Goal: Book appointment/travel/reservation

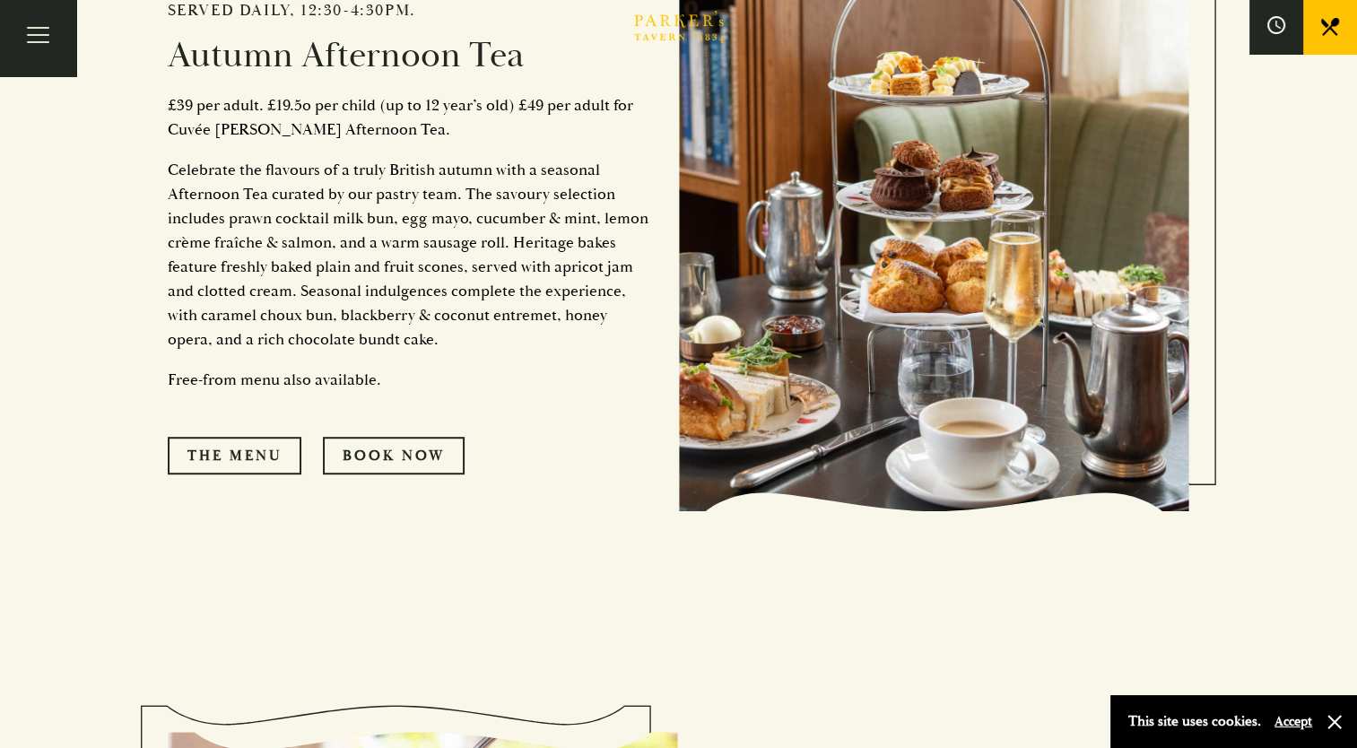
scroll to position [940, 0]
click at [256, 465] on link "The Menu" at bounding box center [235, 456] width 134 height 38
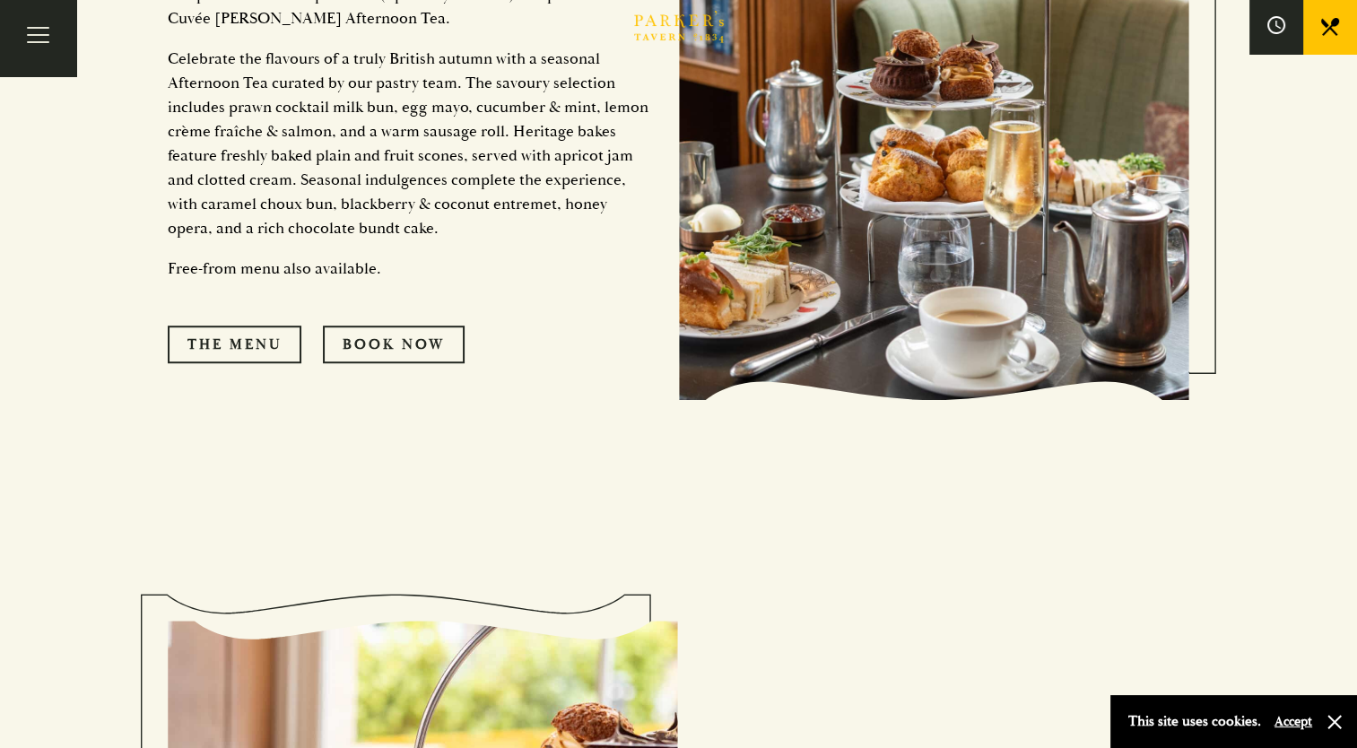
scroll to position [1054, 0]
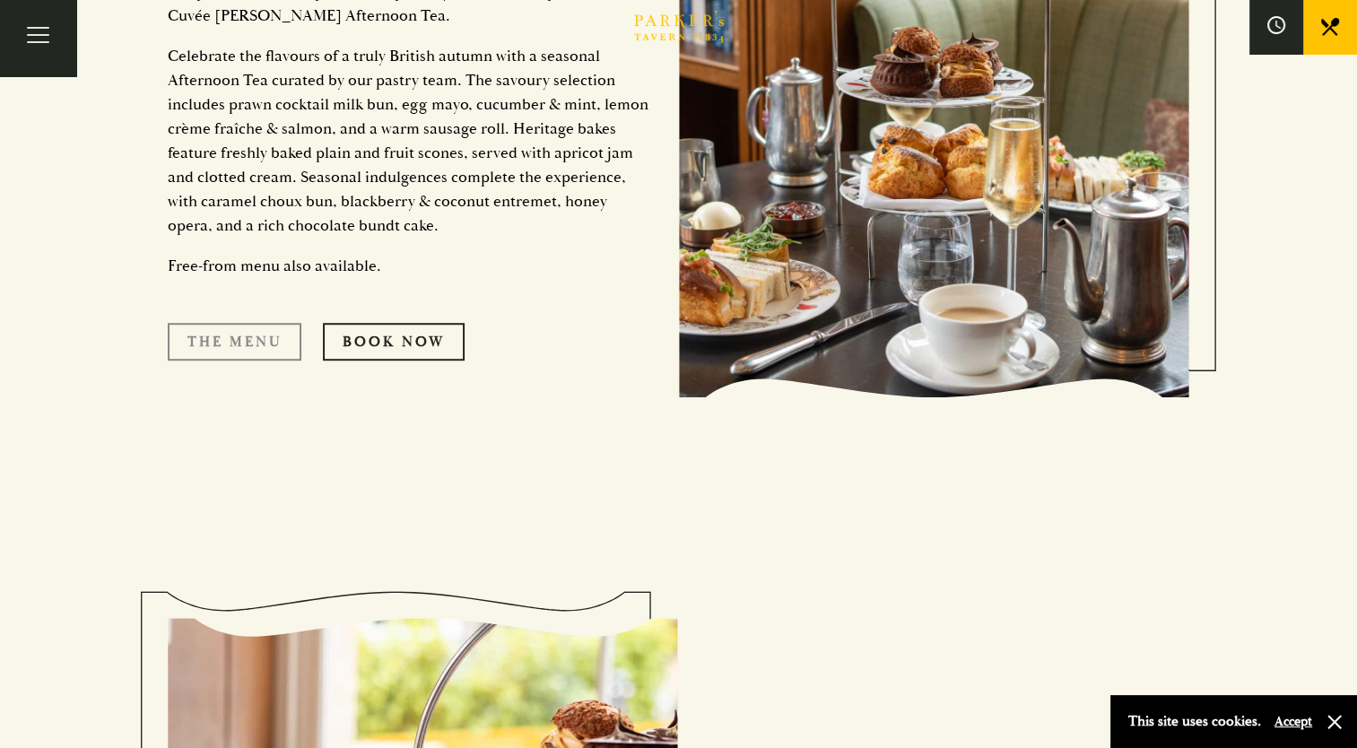
click at [253, 347] on link "The Menu" at bounding box center [235, 342] width 134 height 38
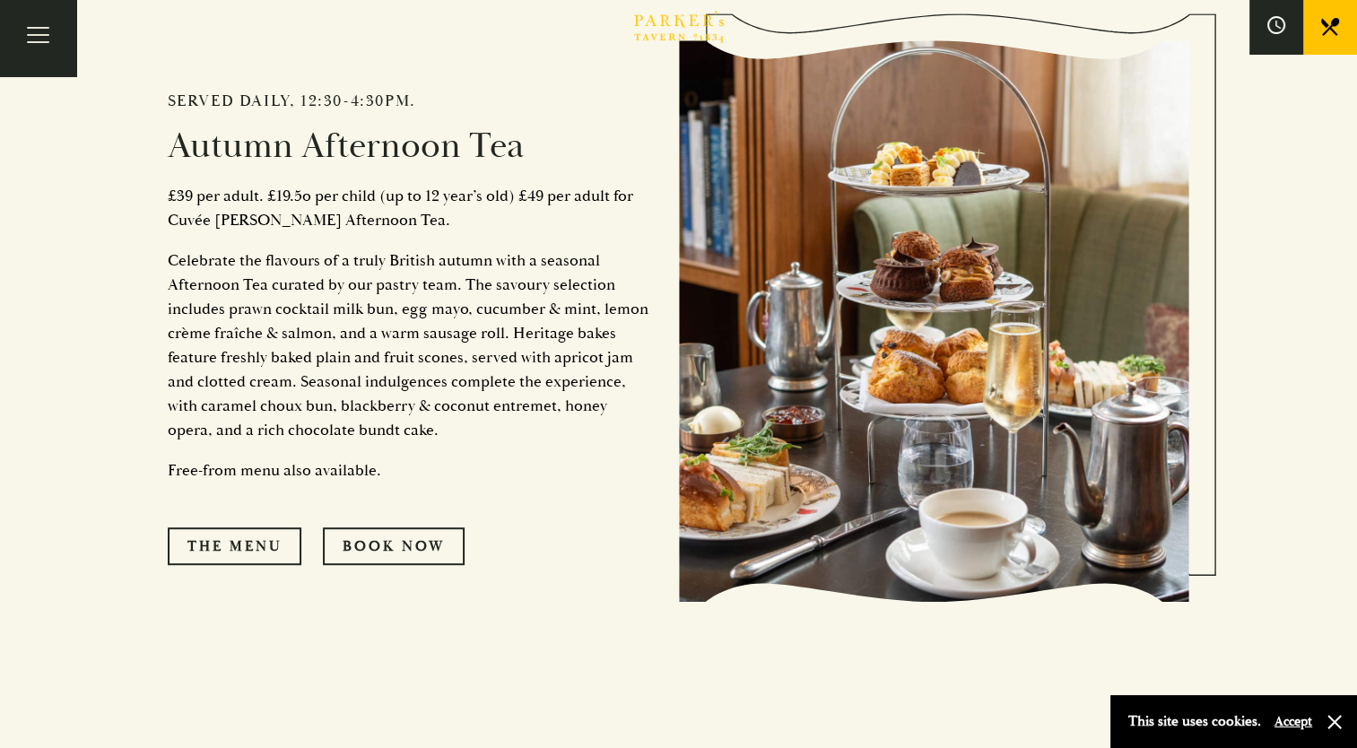
scroll to position [849, 0]
click at [433, 535] on link "Book Now" at bounding box center [394, 547] width 142 height 38
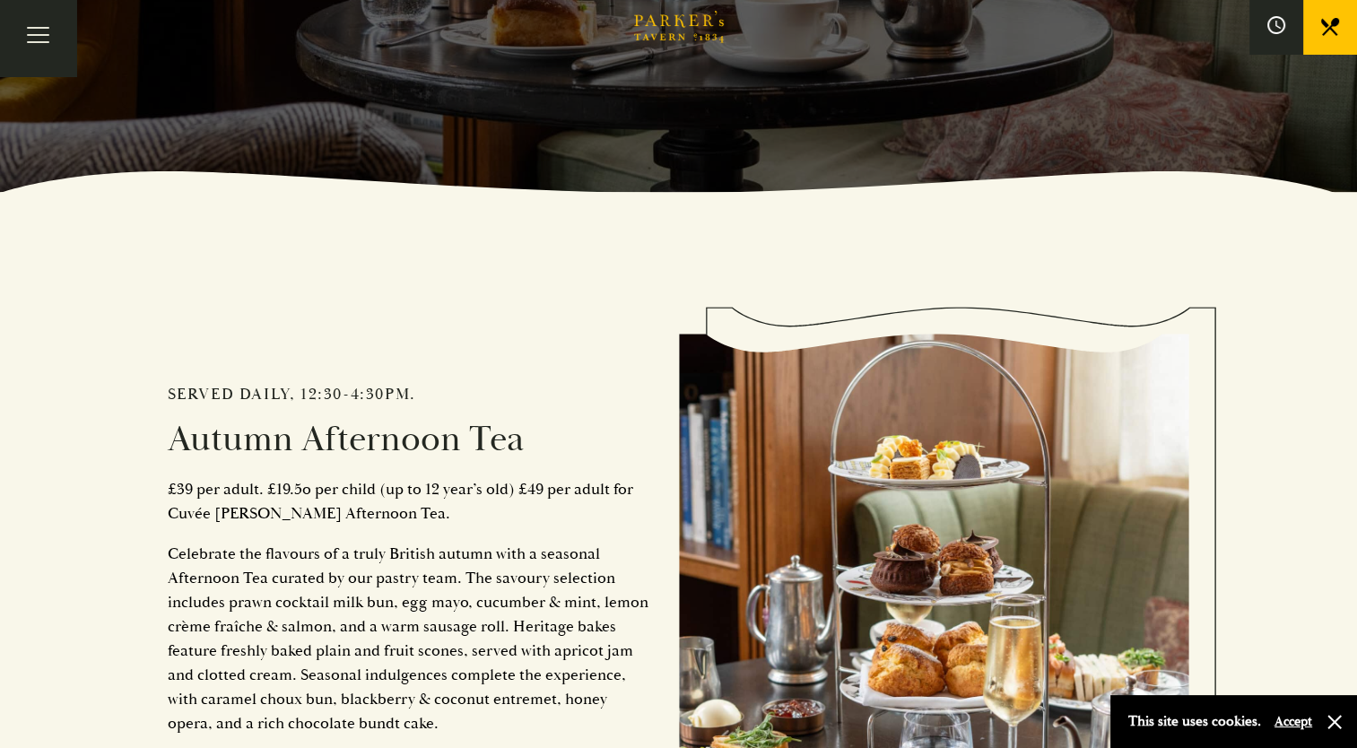
scroll to position [553, 0]
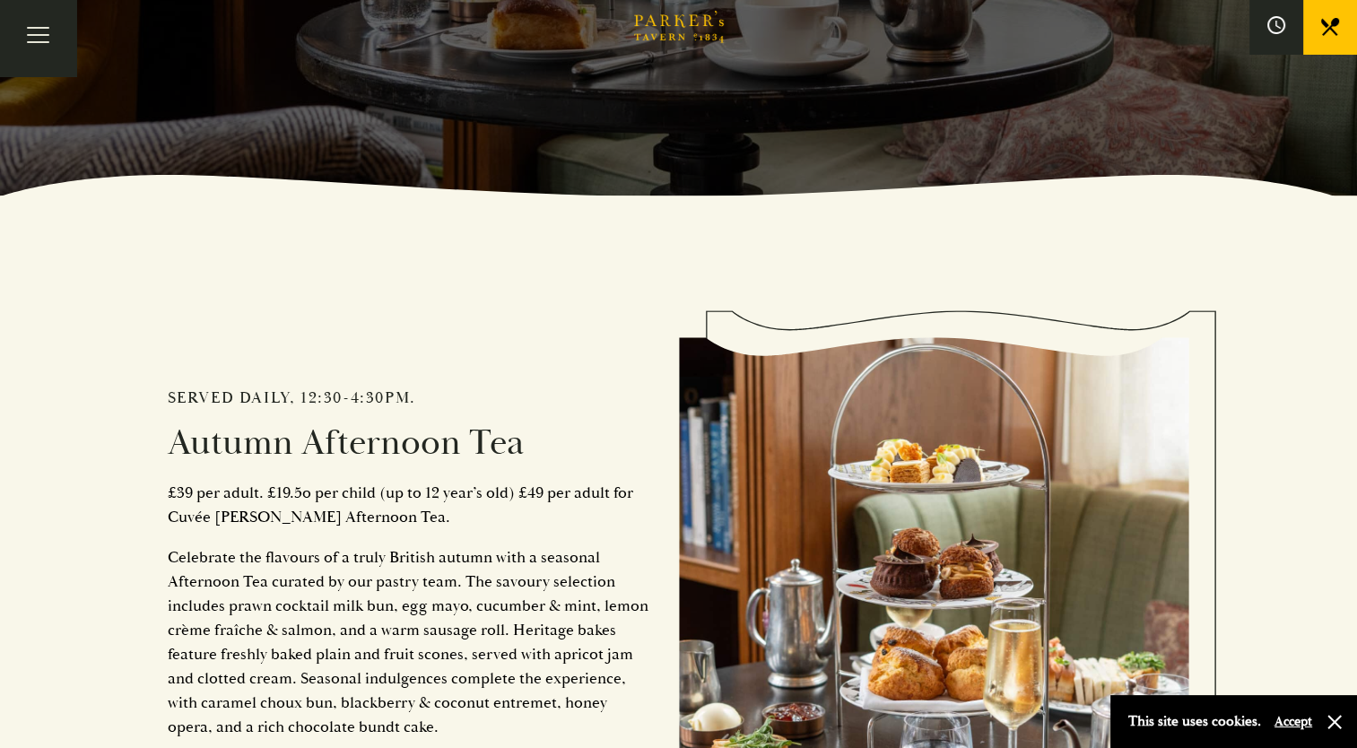
click at [1324, 38] on link at bounding box center [1330, 27] width 54 height 54
click at [702, 38] on icon "Brasserie Restaurant Cambridge | Parker's Tavern Cambridge Parker's Tavern is a…" at bounding box center [679, 27] width 90 height 32
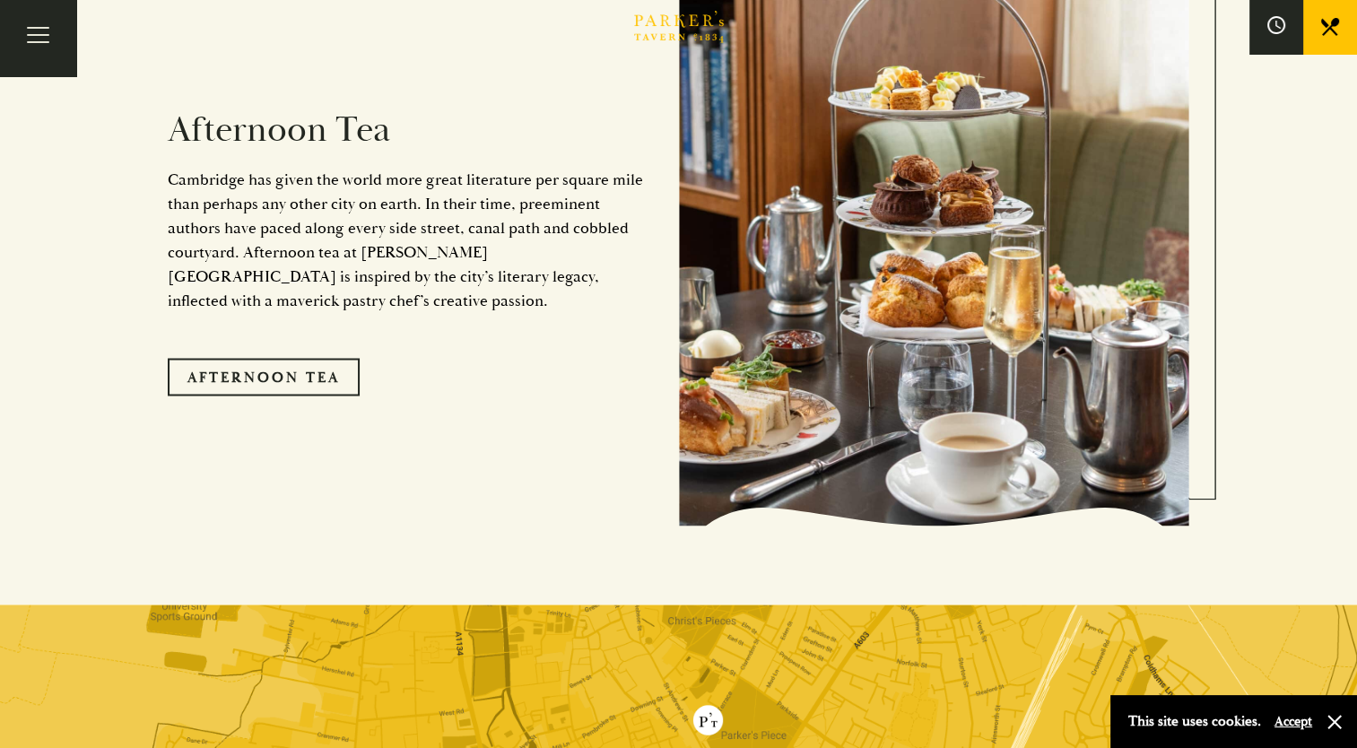
scroll to position [3085, 0]
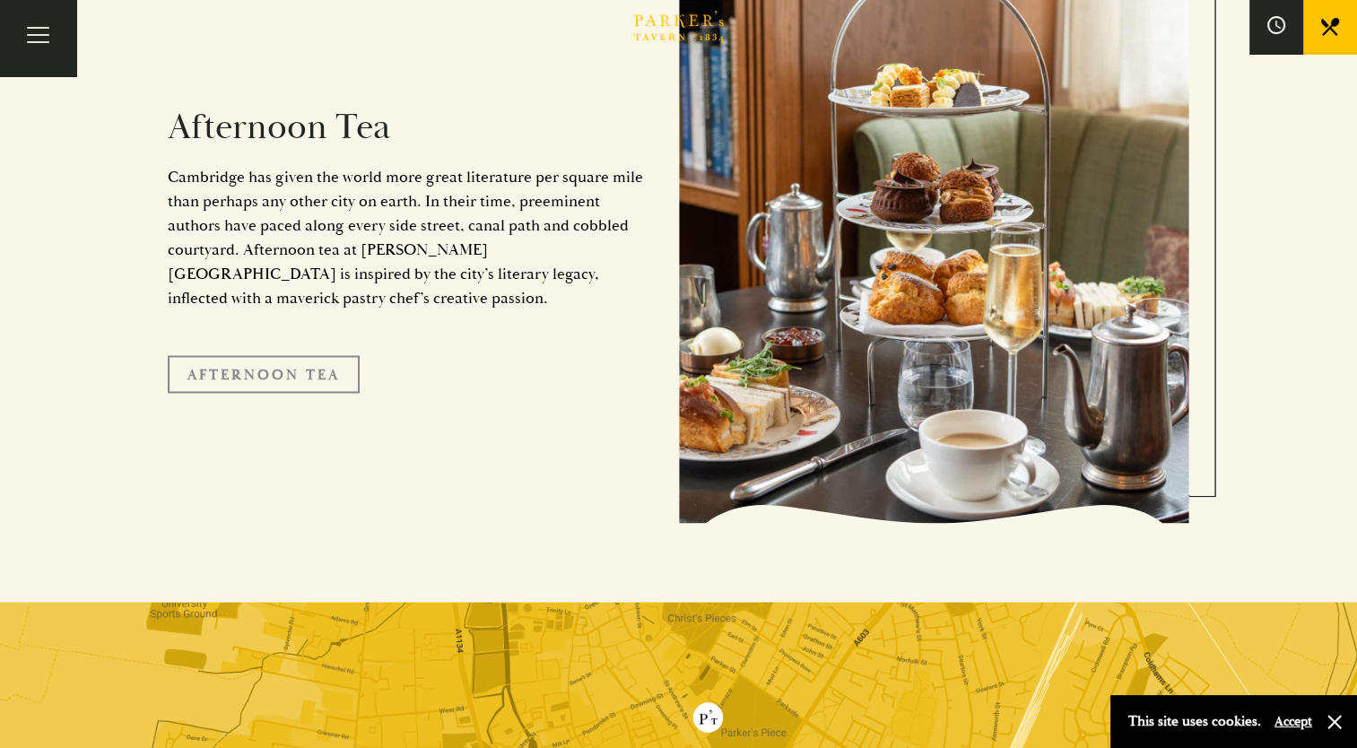
click at [318, 355] on link "Afternoon Tea" at bounding box center [264, 374] width 192 height 38
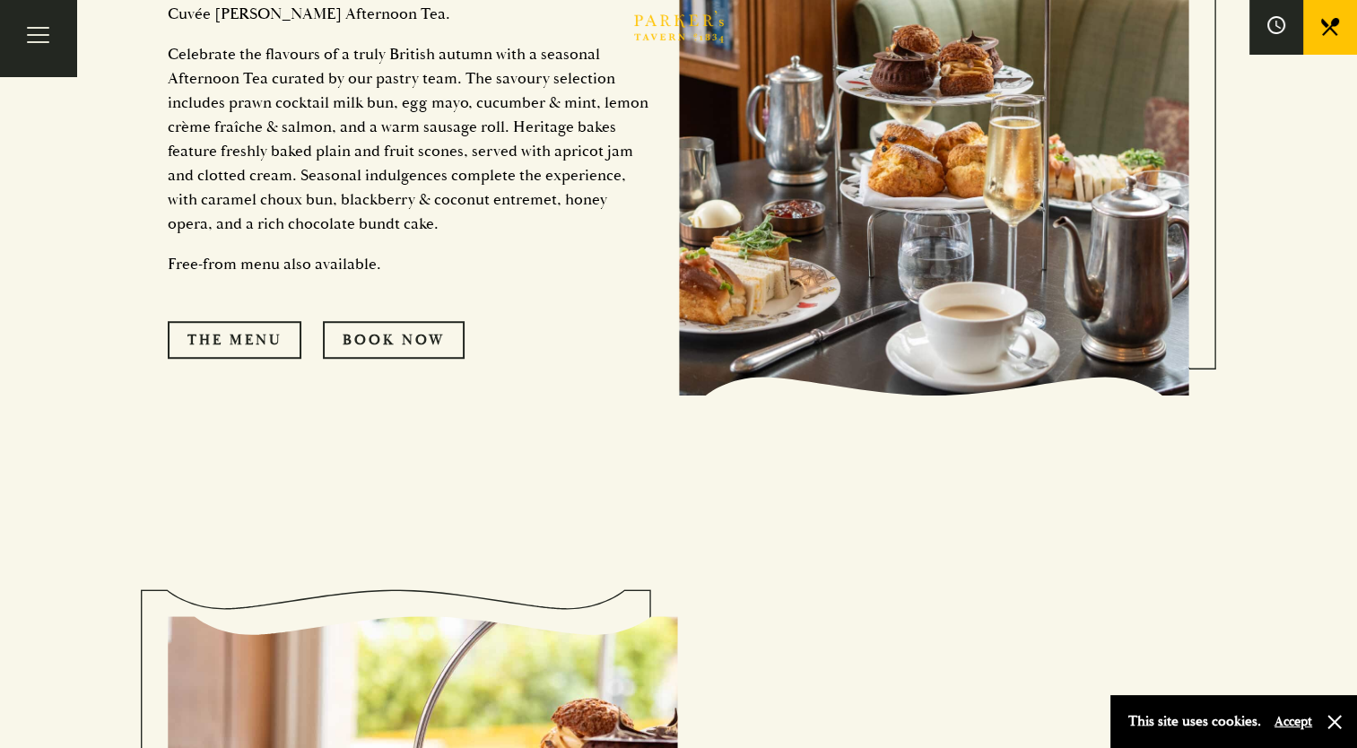
scroll to position [1049, 0]
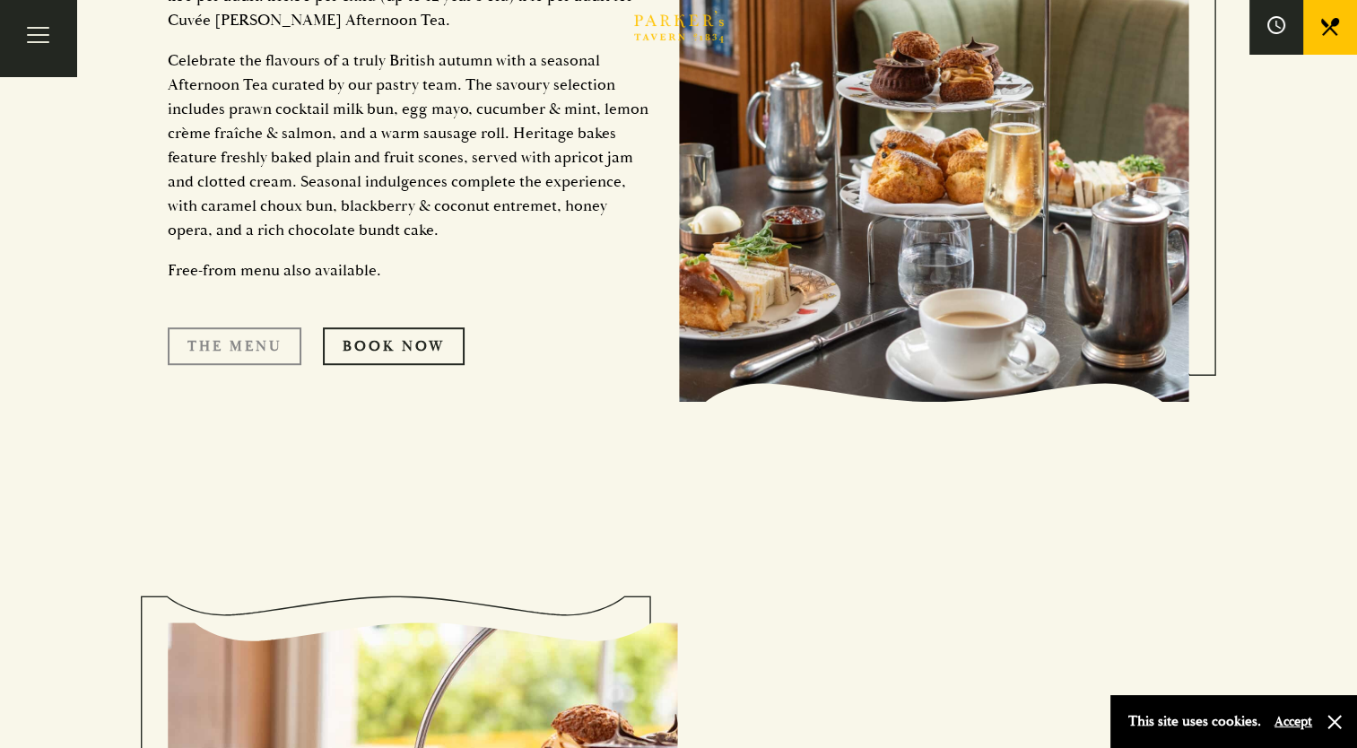
click at [257, 359] on link "The Menu" at bounding box center [235, 346] width 134 height 38
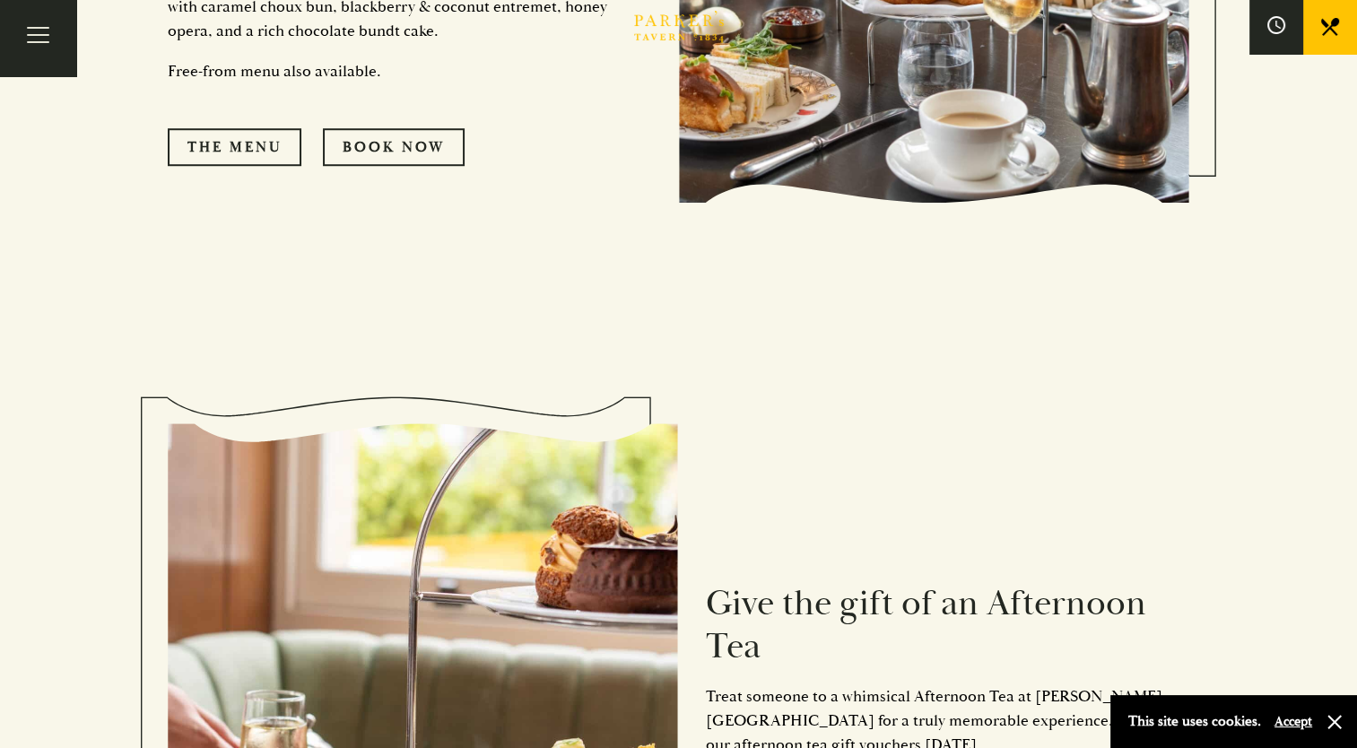
scroll to position [1192, 0]
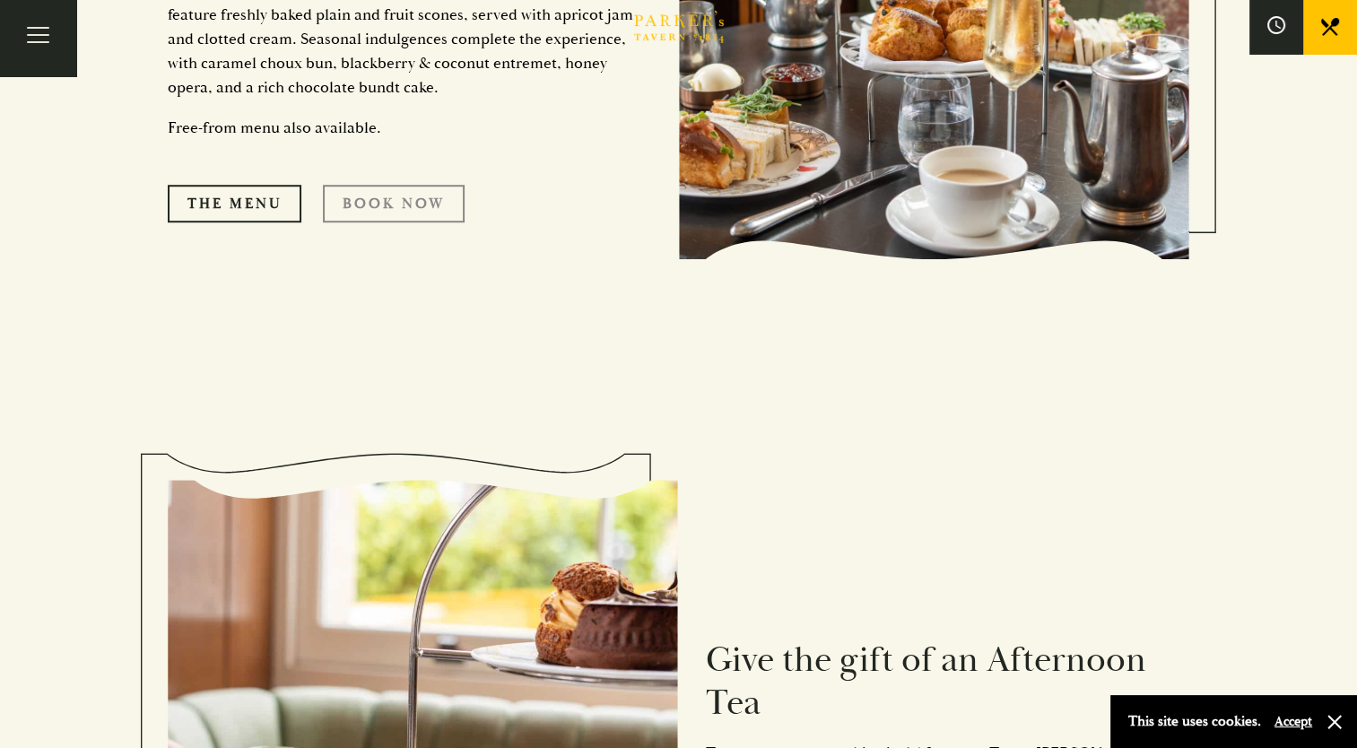
click at [420, 196] on link "Book Now" at bounding box center [394, 204] width 142 height 38
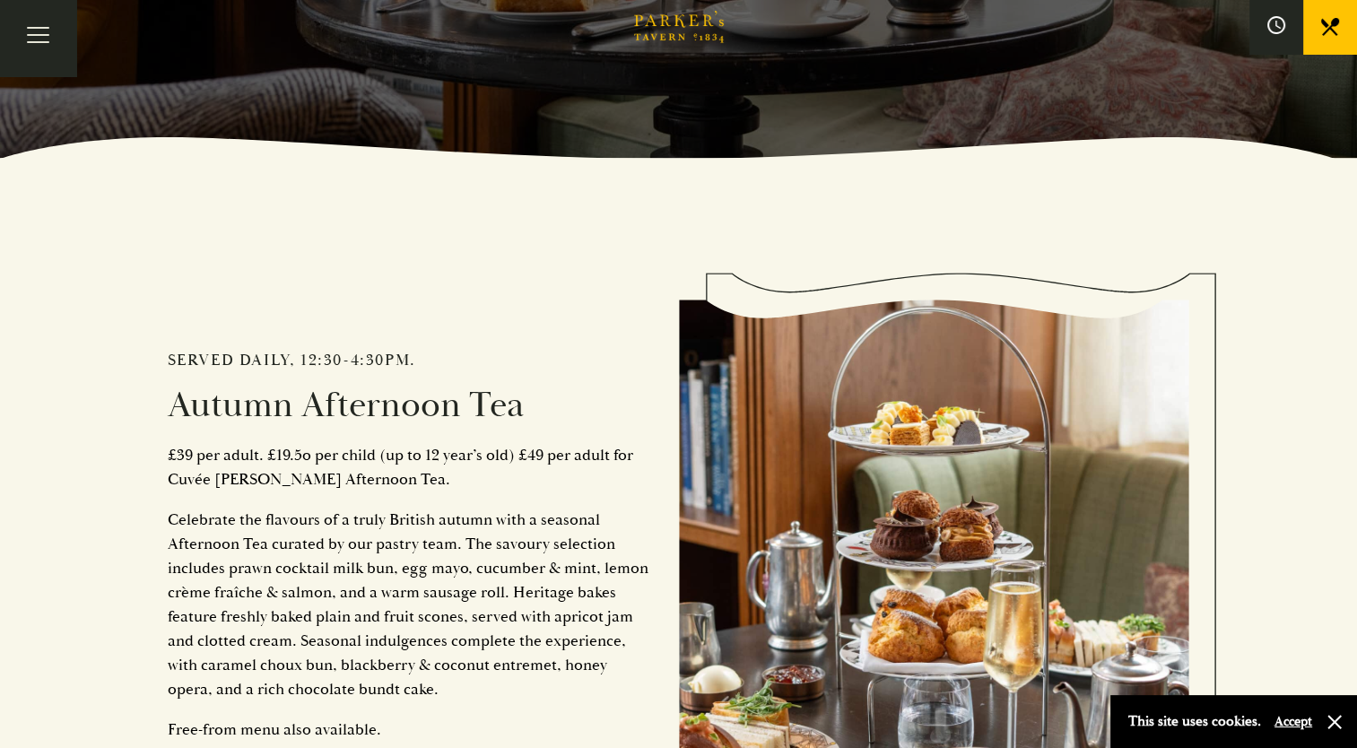
scroll to position [748, 0]
